Goal: Transaction & Acquisition: Subscribe to service/newsletter

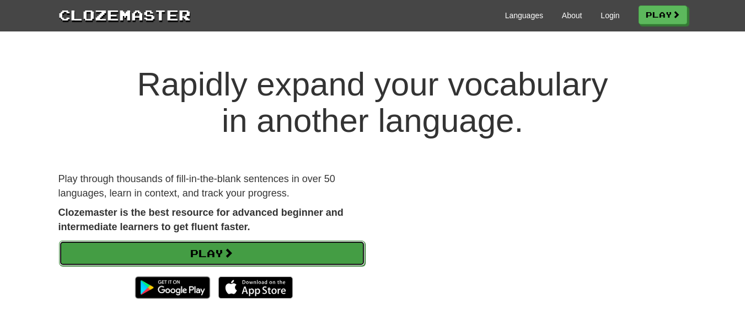
click at [107, 249] on link "Play" at bounding box center [212, 253] width 306 height 25
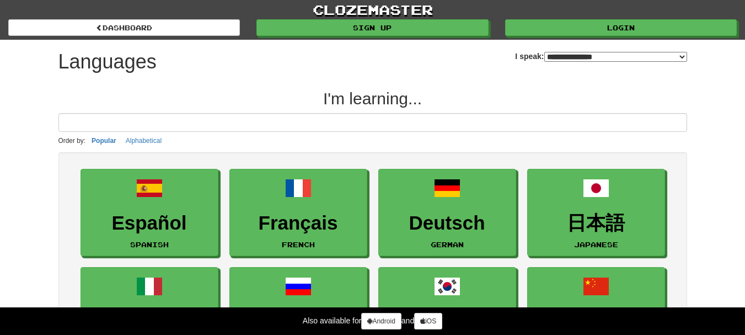
select select "*******"
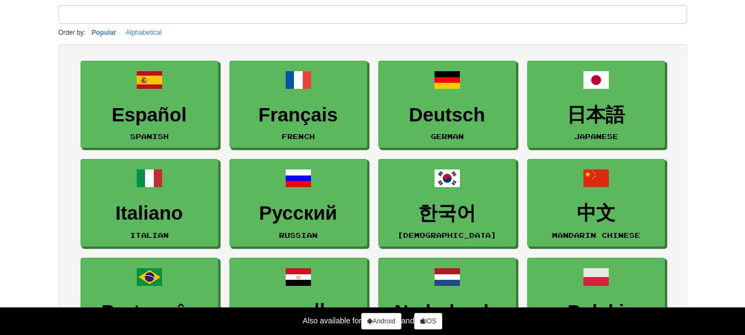
scroll to position [110, 0]
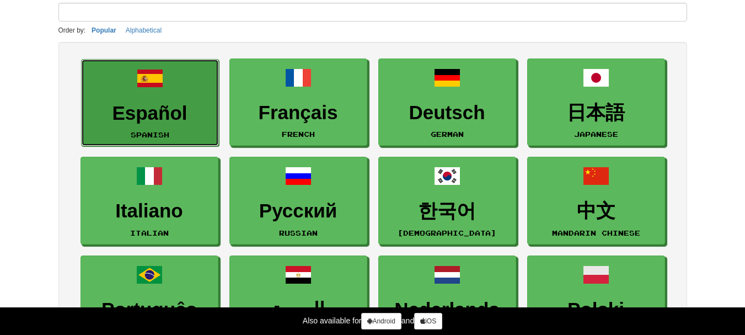
click at [129, 108] on h3 "Español" at bounding box center [150, 114] width 126 height 22
